Goal: Task Accomplishment & Management: Complete application form

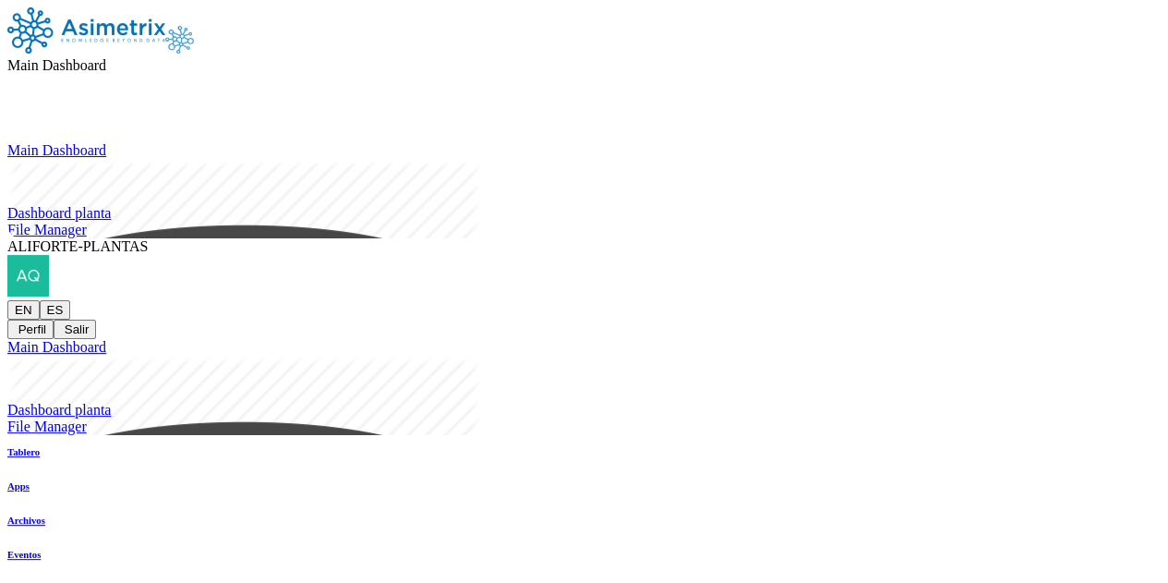
click at [7, 300] on icon at bounding box center [7, 300] width 0 height 0
click at [96, 319] on button "Salir" at bounding box center [75, 328] width 42 height 19
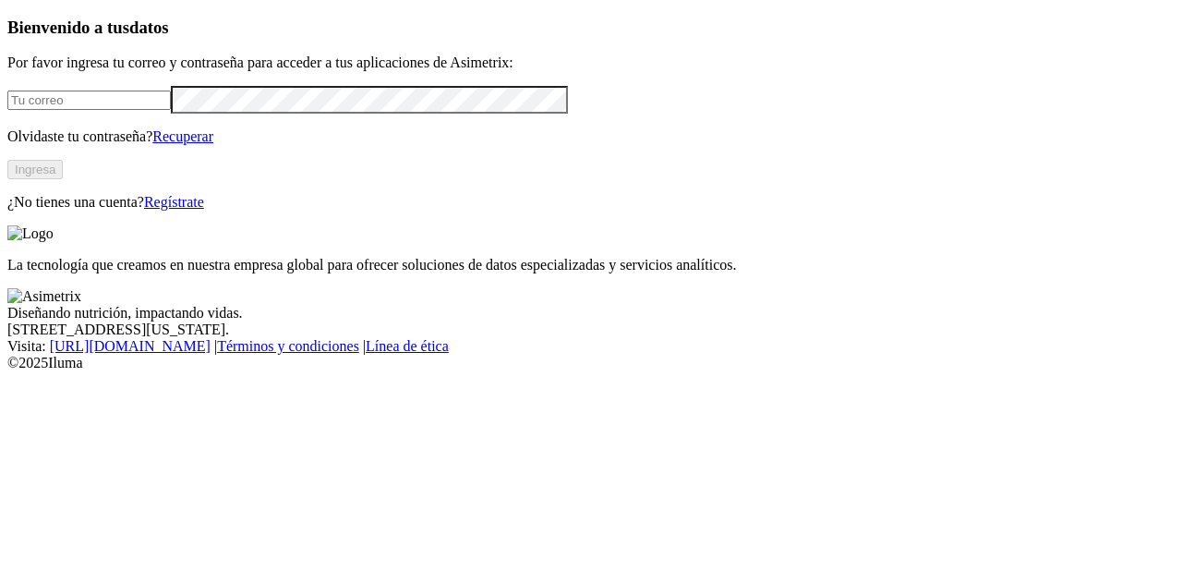
type input "paula.duque@asimetrix.co"
click at [204, 210] on link "Regístrate" at bounding box center [174, 202] width 60 height 16
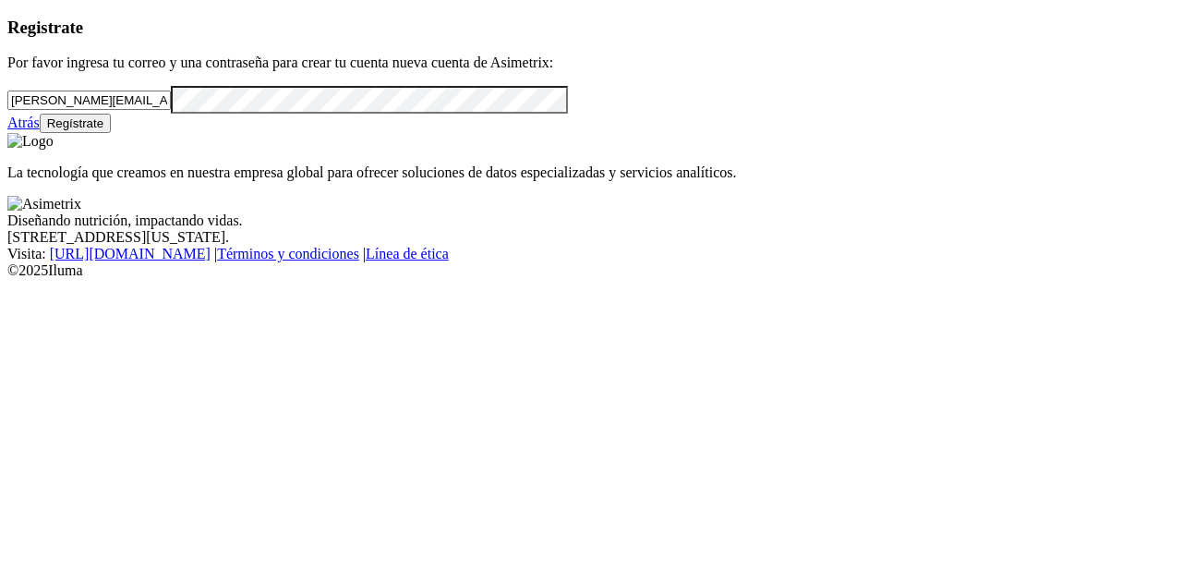
click at [109, 110] on input "paula.duque@asimetrix.co" at bounding box center [88, 99] width 163 height 19
paste input "Alvaro.gomez@aliforte.com"
type input "Alvaro.gomez@aliforte.com"
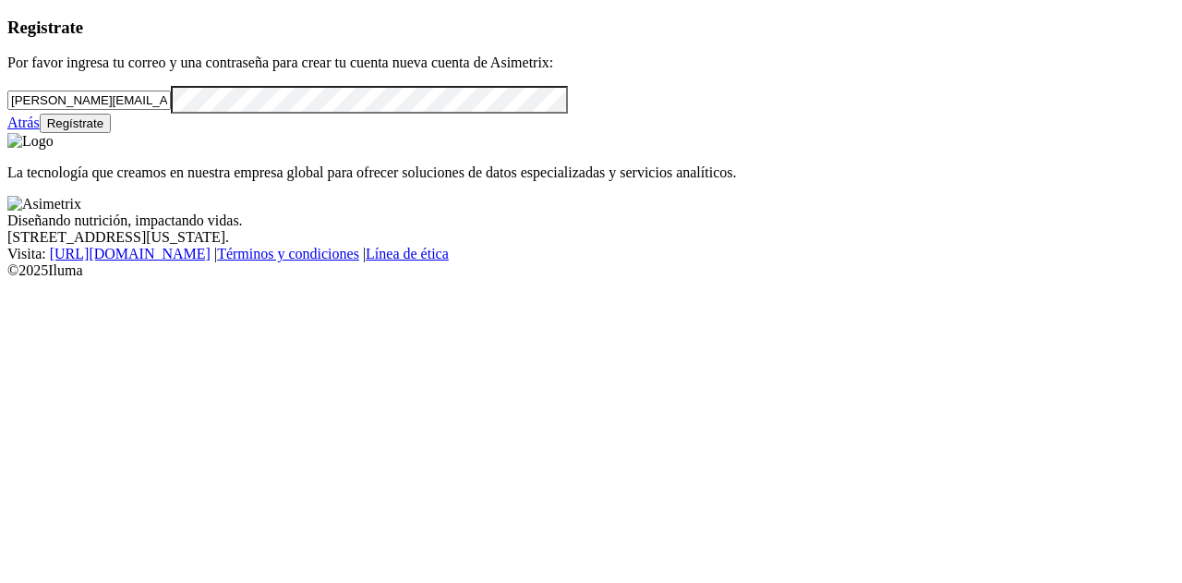
click at [112, 133] on button "Regístrate" at bounding box center [76, 123] width 72 height 19
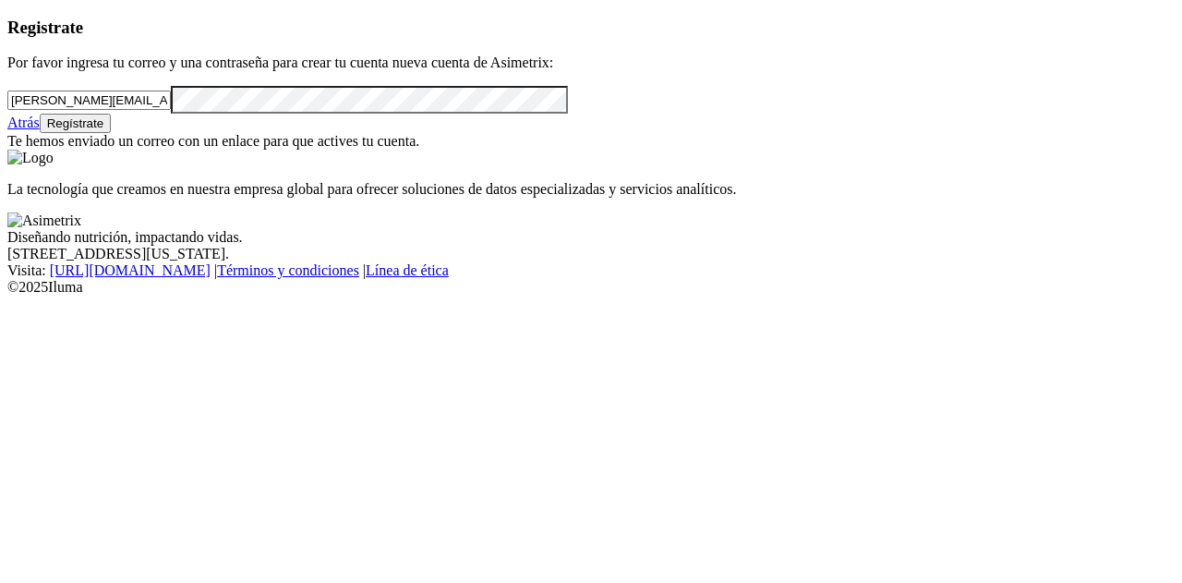
click at [40, 130] on link "Atrás" at bounding box center [23, 122] width 32 height 16
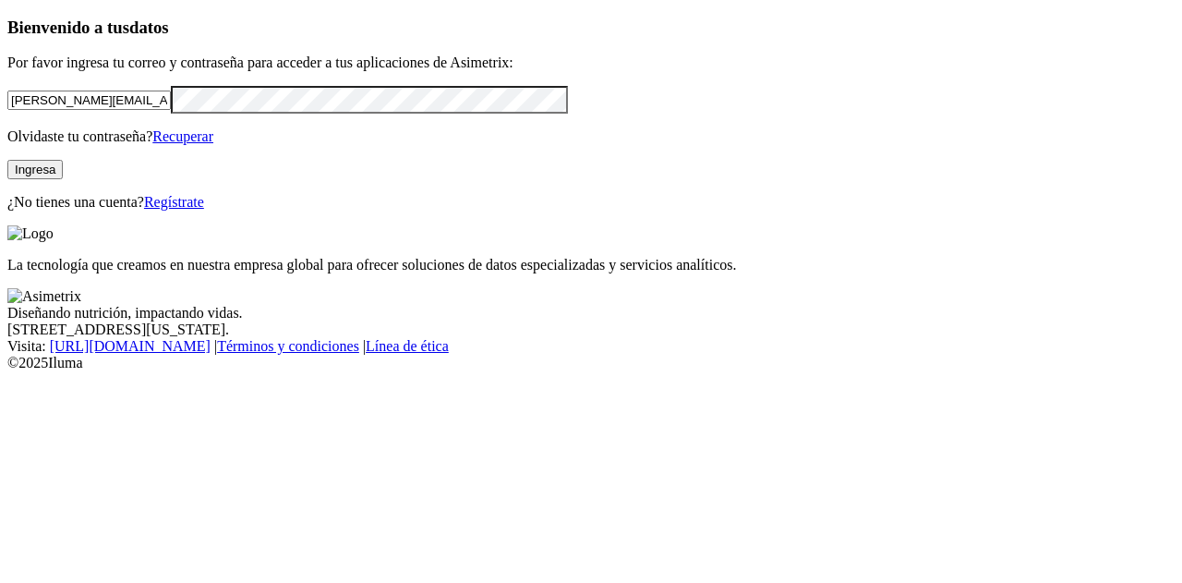
click at [134, 110] on input "paula.duque@asimetrix.co" at bounding box center [88, 99] width 163 height 19
paste input "Alvaro.gomez@aliforte.com"
type input "Alvaro.gomez@aliforte.com"
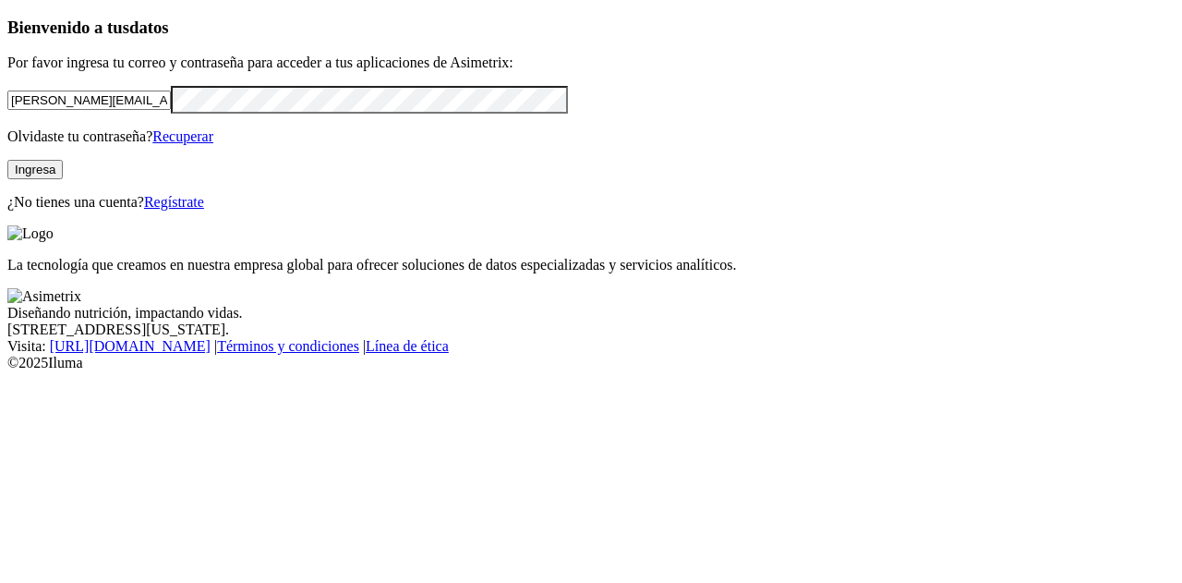
click input "submit" at bounding box center [0, 0] width 0 height 0
